Goal: Communication & Community: Answer question/provide support

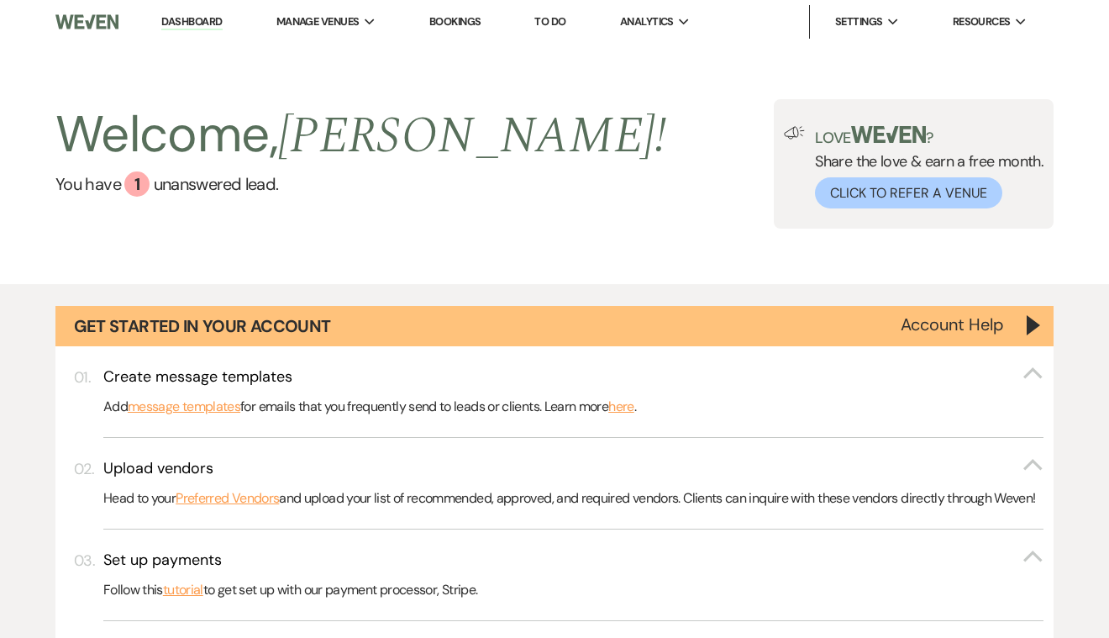
click at [562, 18] on link "To Do" at bounding box center [549, 21] width 31 height 14
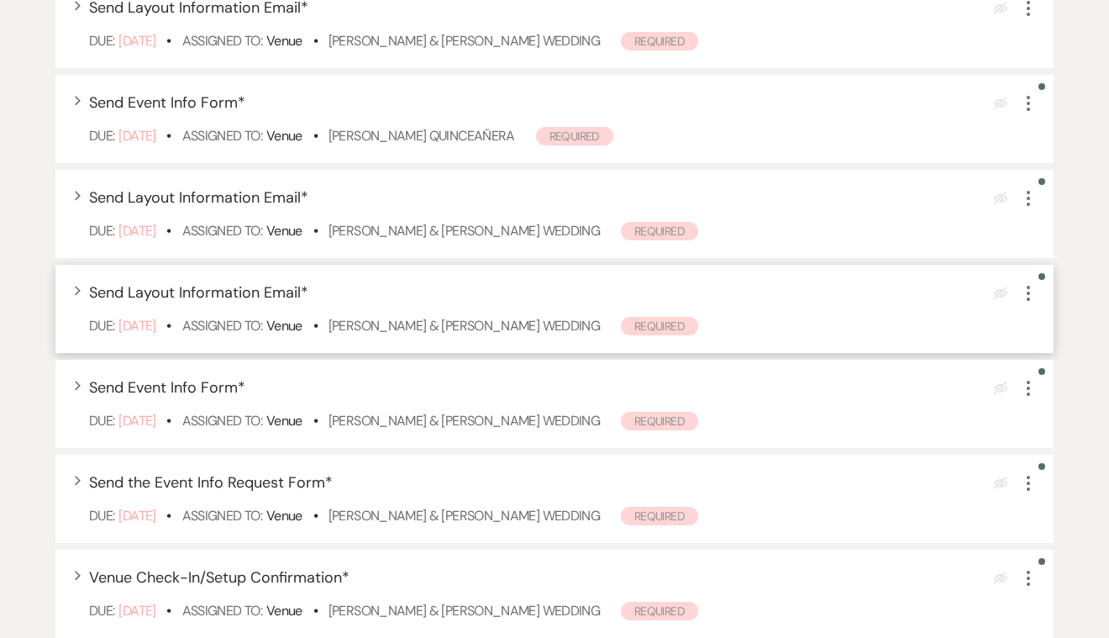
scroll to position [361, 0]
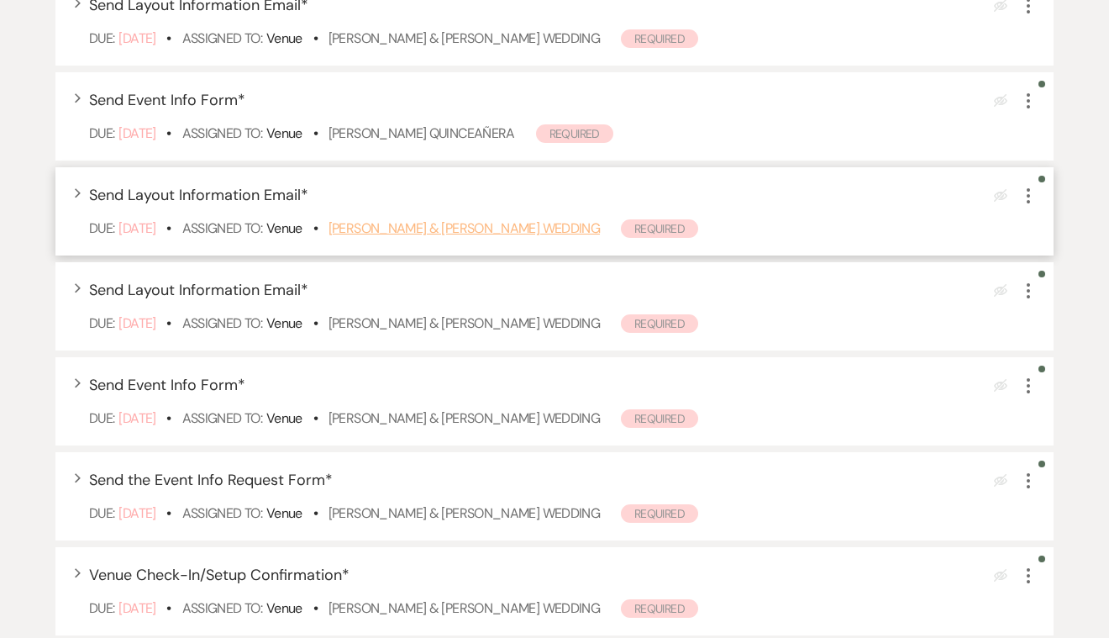
click at [416, 237] on link "[PERSON_NAME] & [PERSON_NAME] Wedding" at bounding box center [464, 228] width 271 height 18
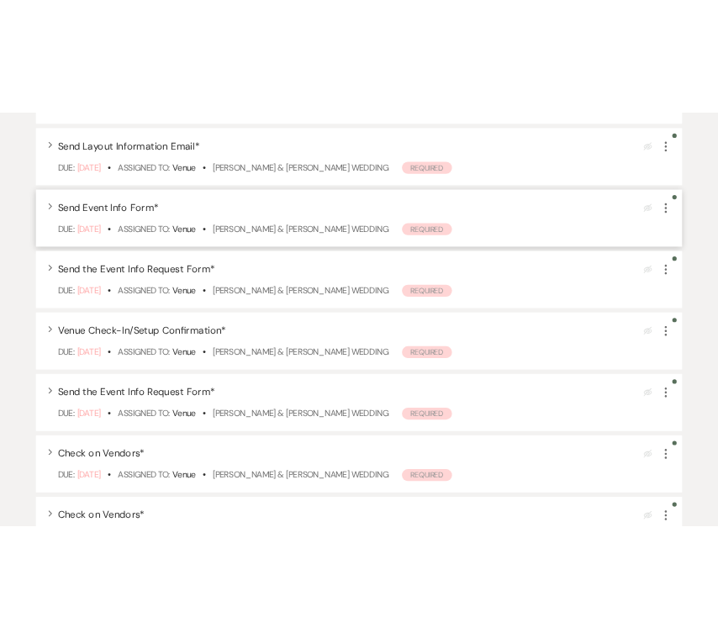
scroll to position [666, 0]
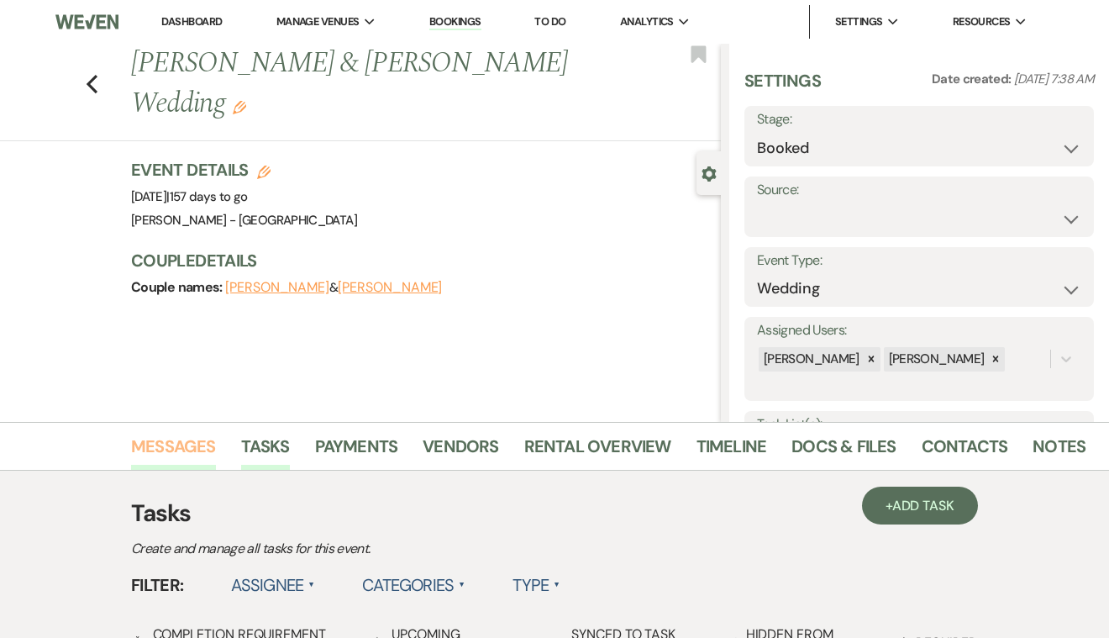
click at [196, 446] on link "Messages" at bounding box center [173, 451] width 85 height 37
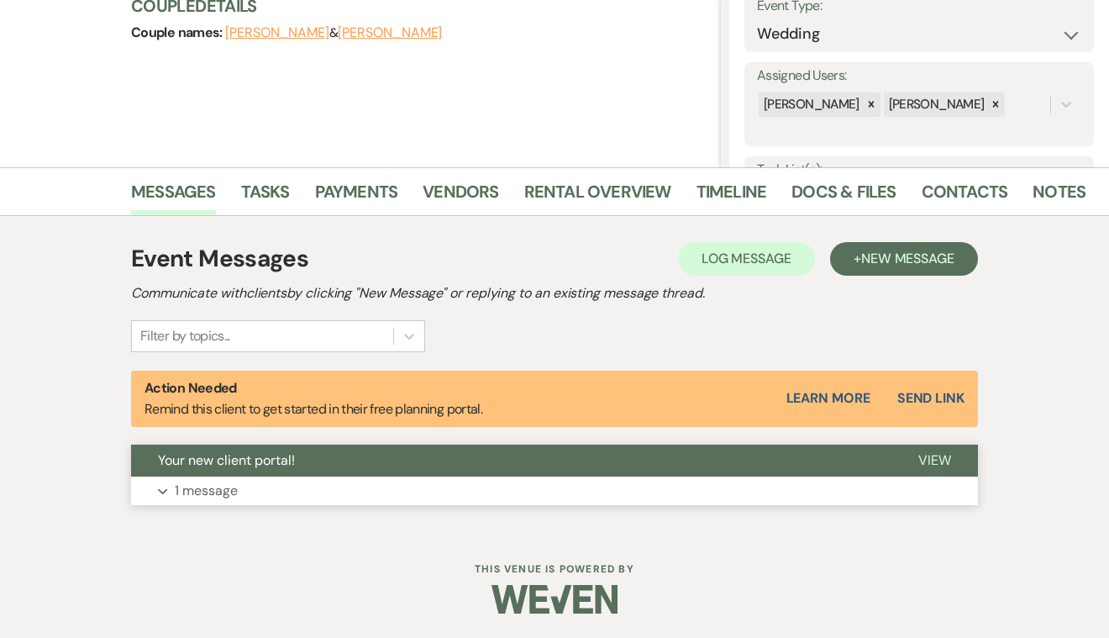
scroll to position [253, 0]
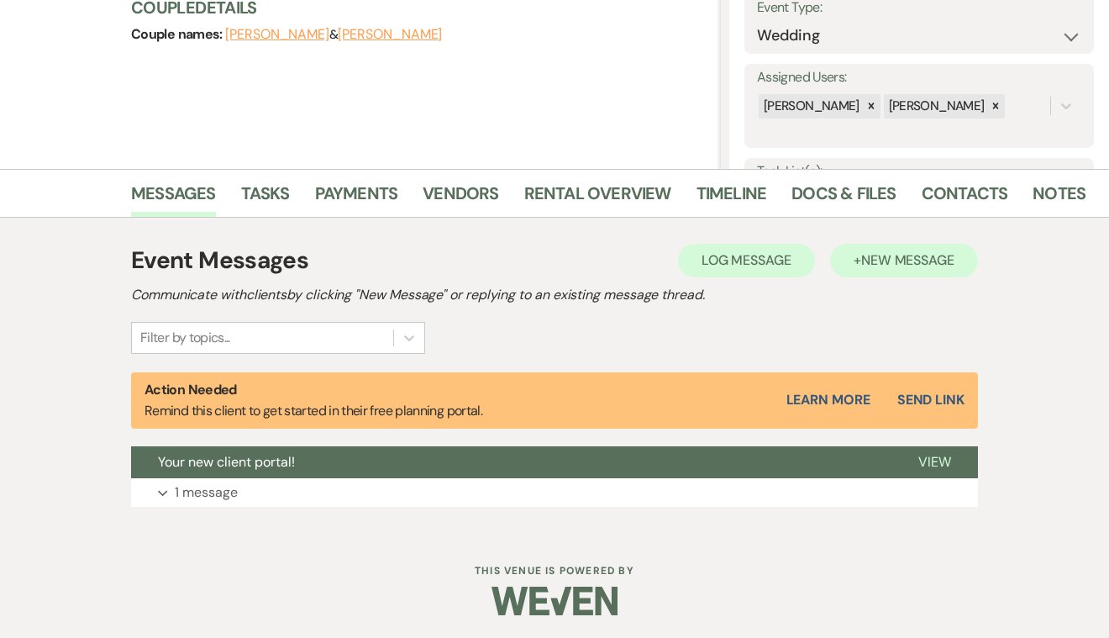
click at [902, 265] on span "New Message" at bounding box center [907, 260] width 93 height 18
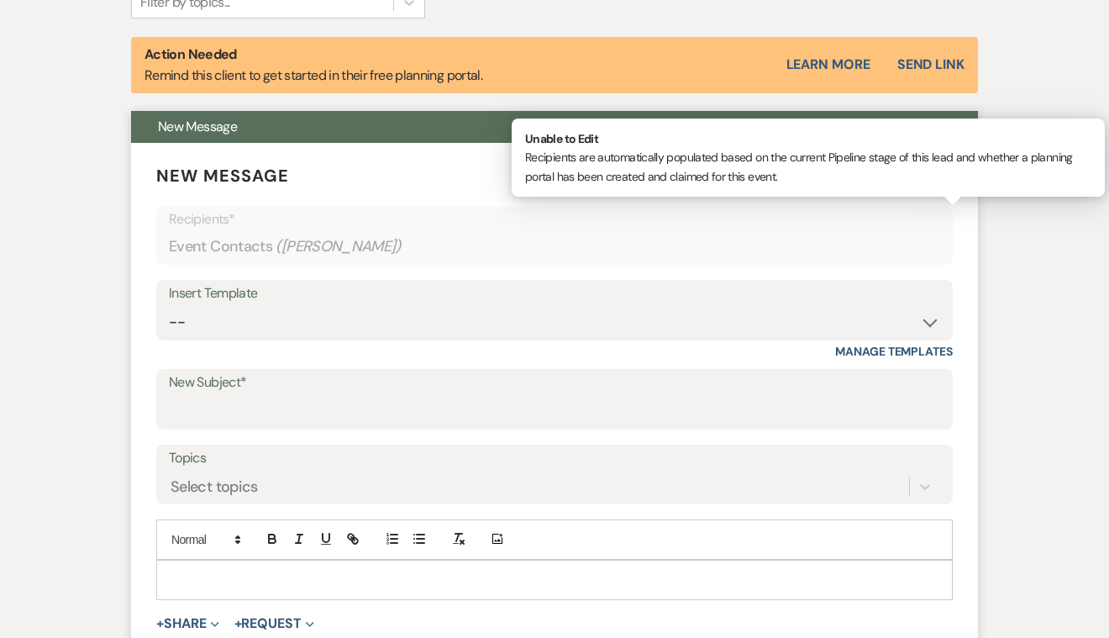
scroll to position [610, 0]
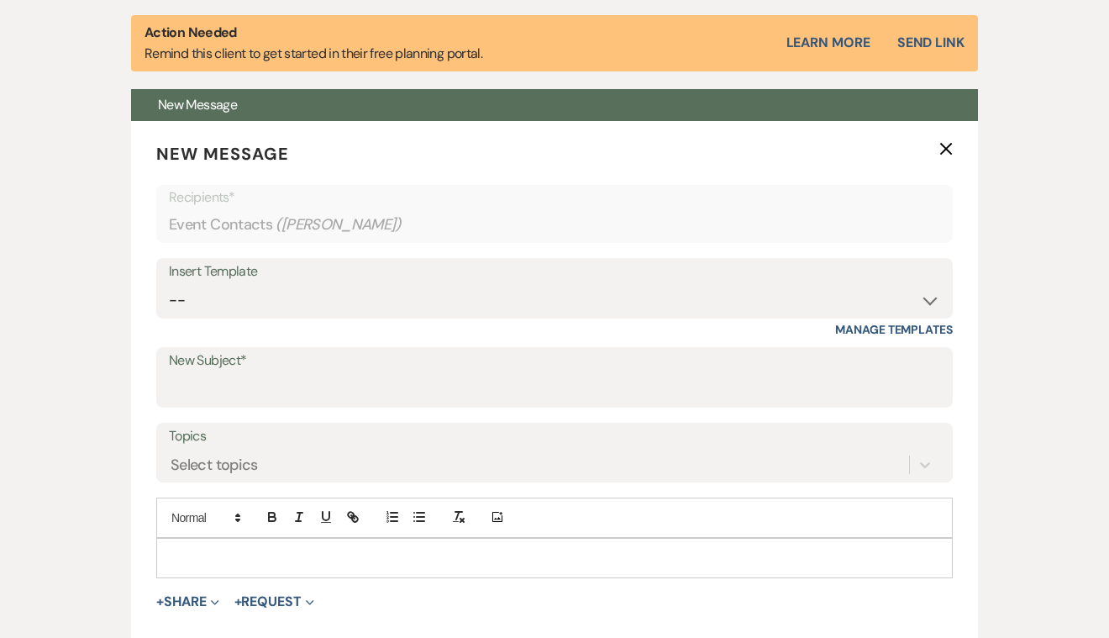
click at [561, 2] on div "Event Messages Log Log Message + New Message Communicate with clients by clicki…" at bounding box center [554, 330] width 847 height 906
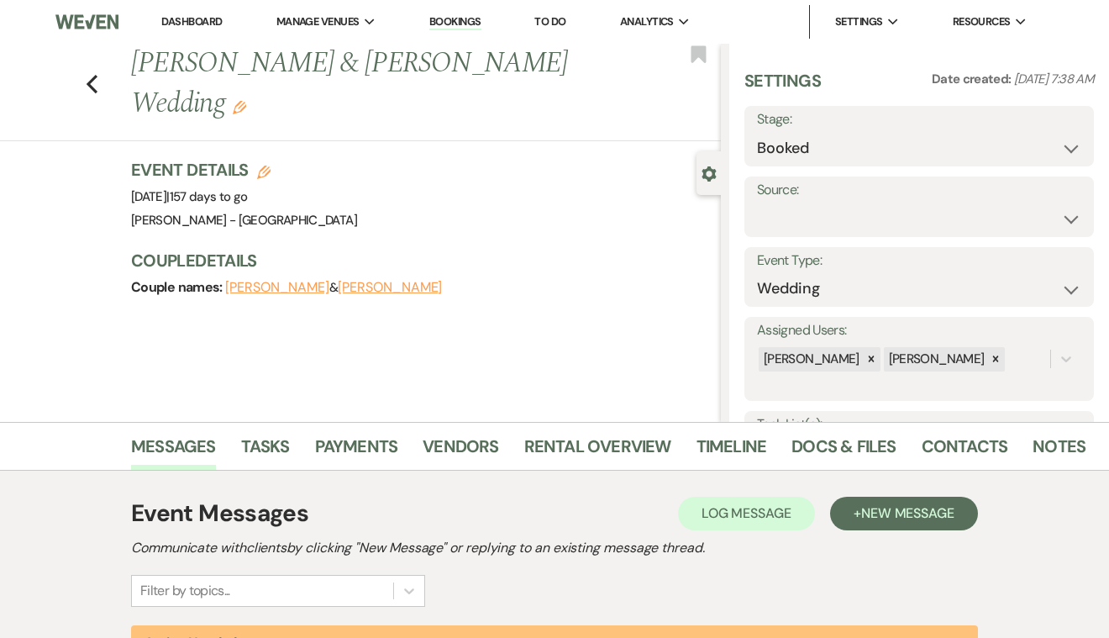
scroll to position [0, 0]
